Goal: Check status: Check status

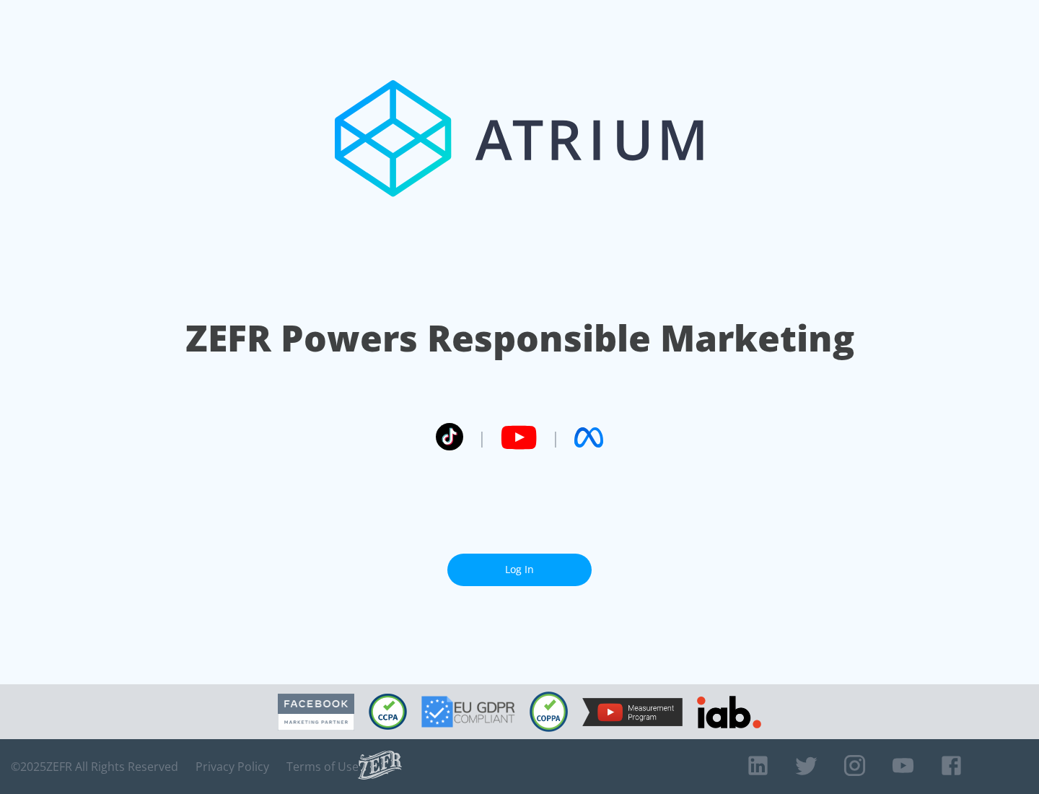
click at [520, 569] on link "Log In" at bounding box center [519, 570] width 144 height 32
